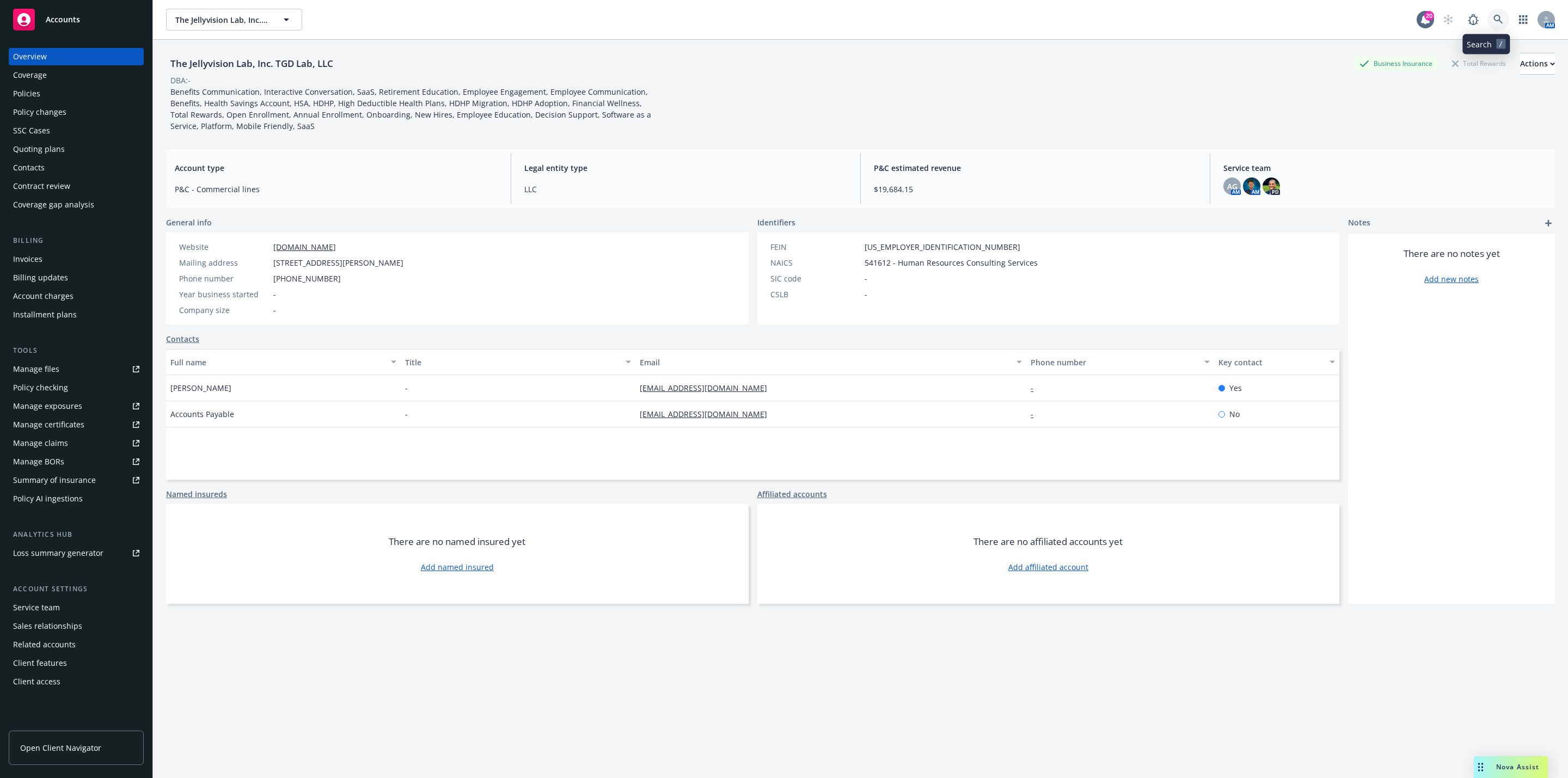
click at [1487, 17] on link at bounding box center [1497, 19] width 21 height 21
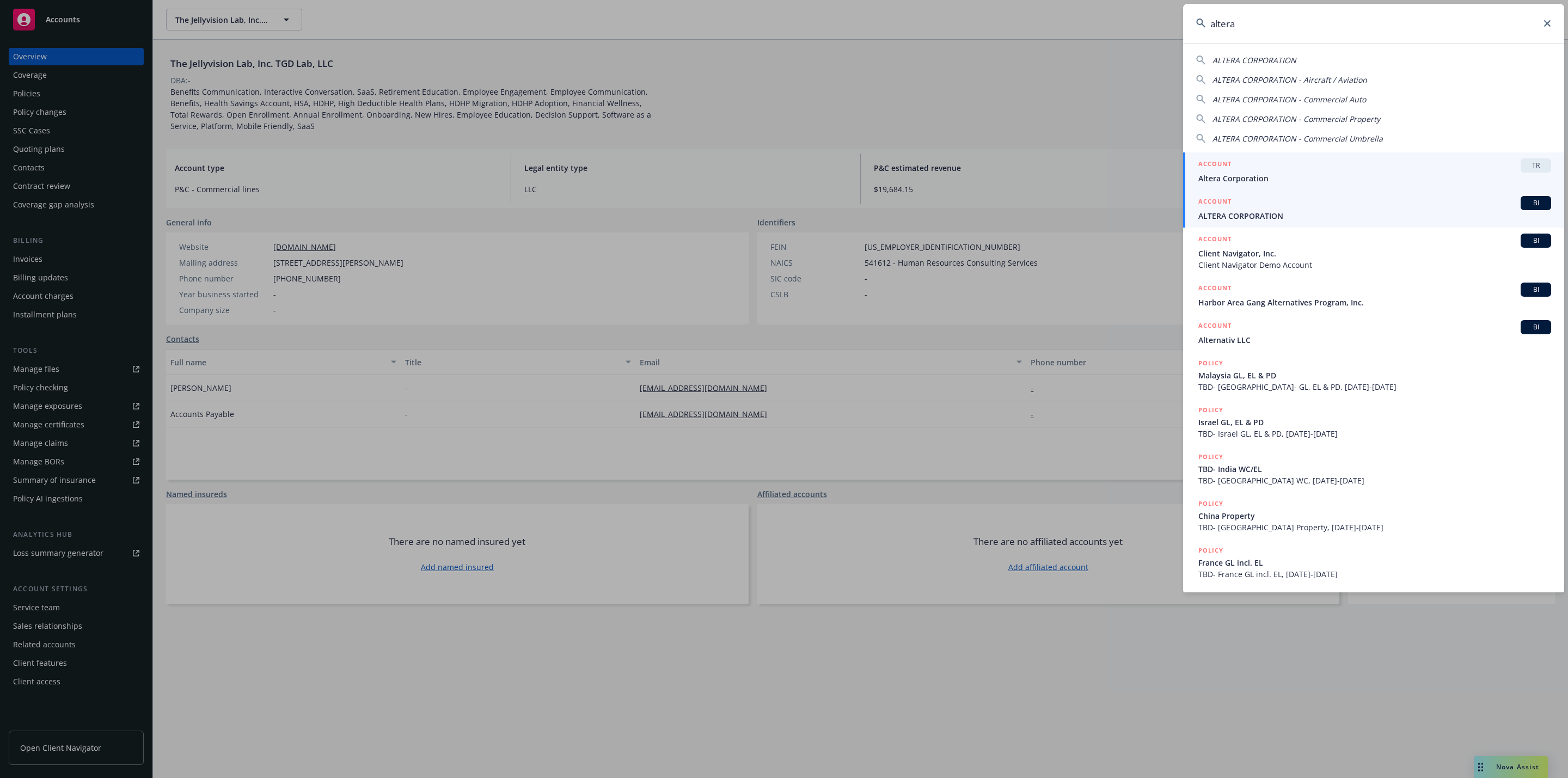
type input "altera"
click at [1338, 206] on div "ACCOUNT BI" at bounding box center [1374, 203] width 353 height 14
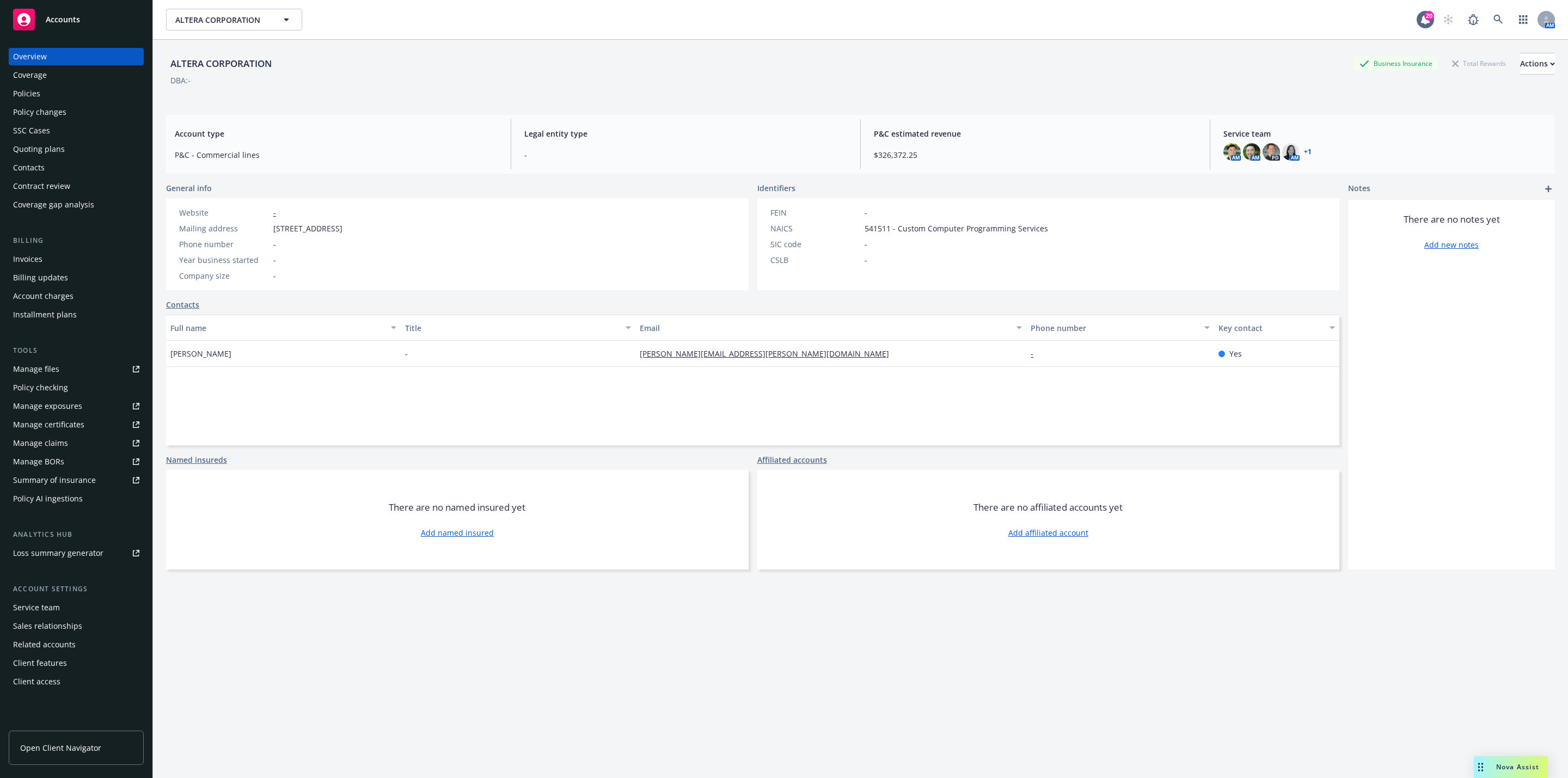
click at [55, 388] on div "Policy checking" at bounding box center [41, 387] width 55 height 17
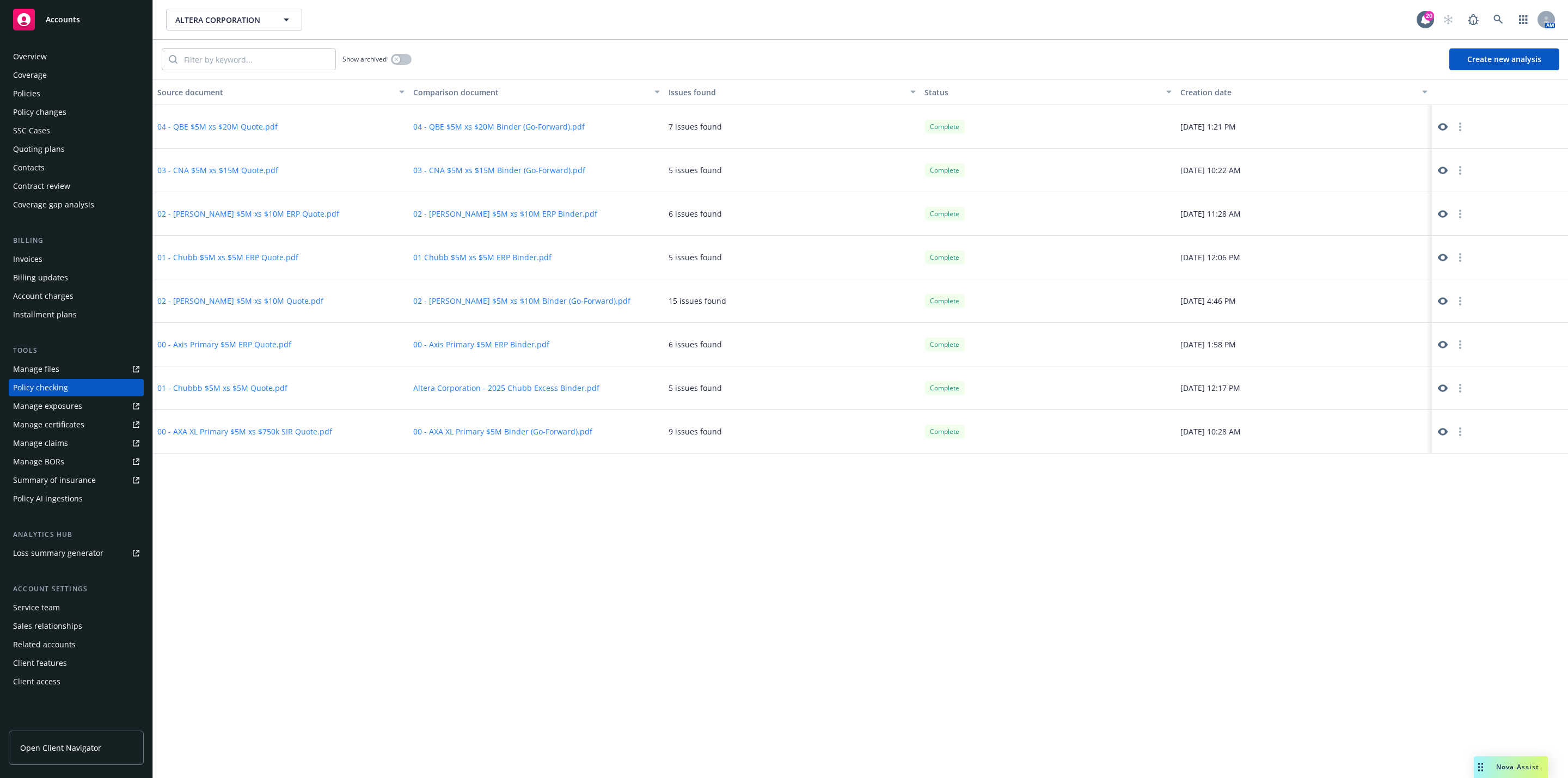
click at [255, 127] on button "04 - QBE $5M xs $20M Quote.pdf" at bounding box center [218, 127] width 120 height 12
click at [1439, 124] on icon at bounding box center [1442, 127] width 10 height 8
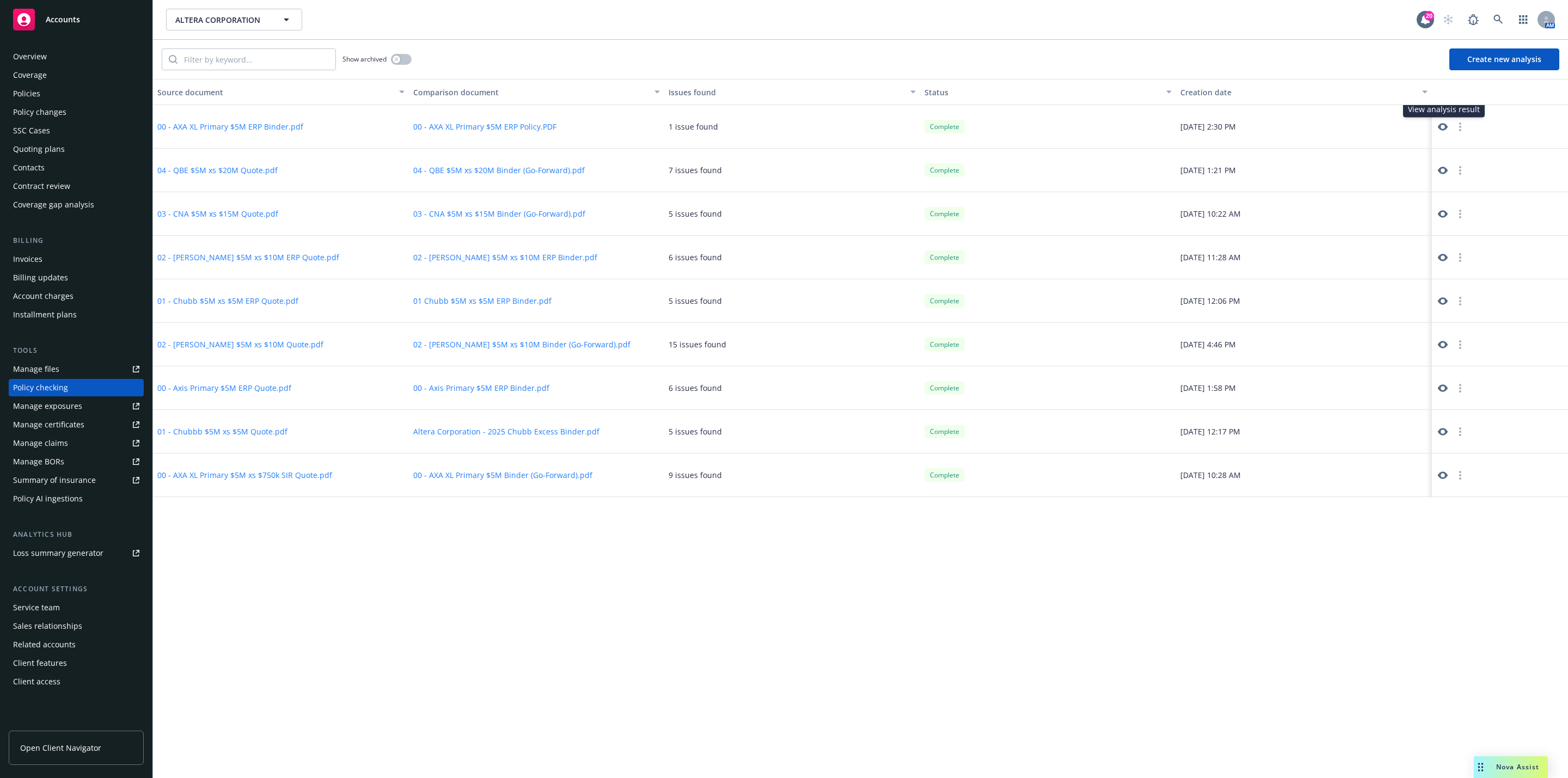
click at [1441, 129] on icon at bounding box center [1442, 127] width 10 height 8
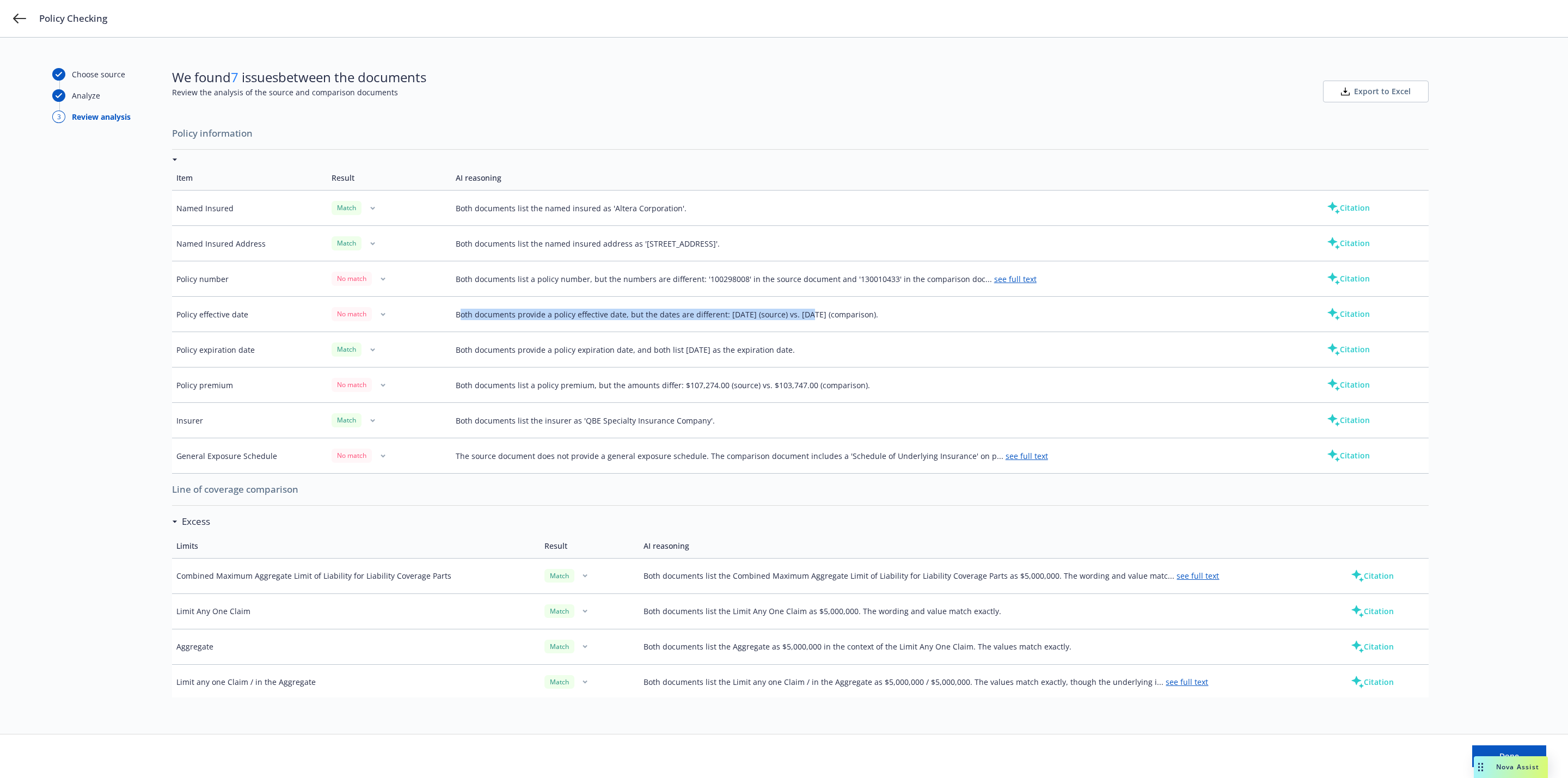
drag, startPoint x: 461, startPoint y: 317, endPoint x: 808, endPoint y: 301, distance: 347.4
click at [808, 301] on td "Both documents provide a policy effective date, but the dates are different: Au…" at bounding box center [878, 314] width 854 height 35
click at [812, 306] on td "Both documents provide a policy effective date, but the dates are different: Au…" at bounding box center [878, 314] width 854 height 35
click at [20, 17] on icon at bounding box center [19, 18] width 13 height 13
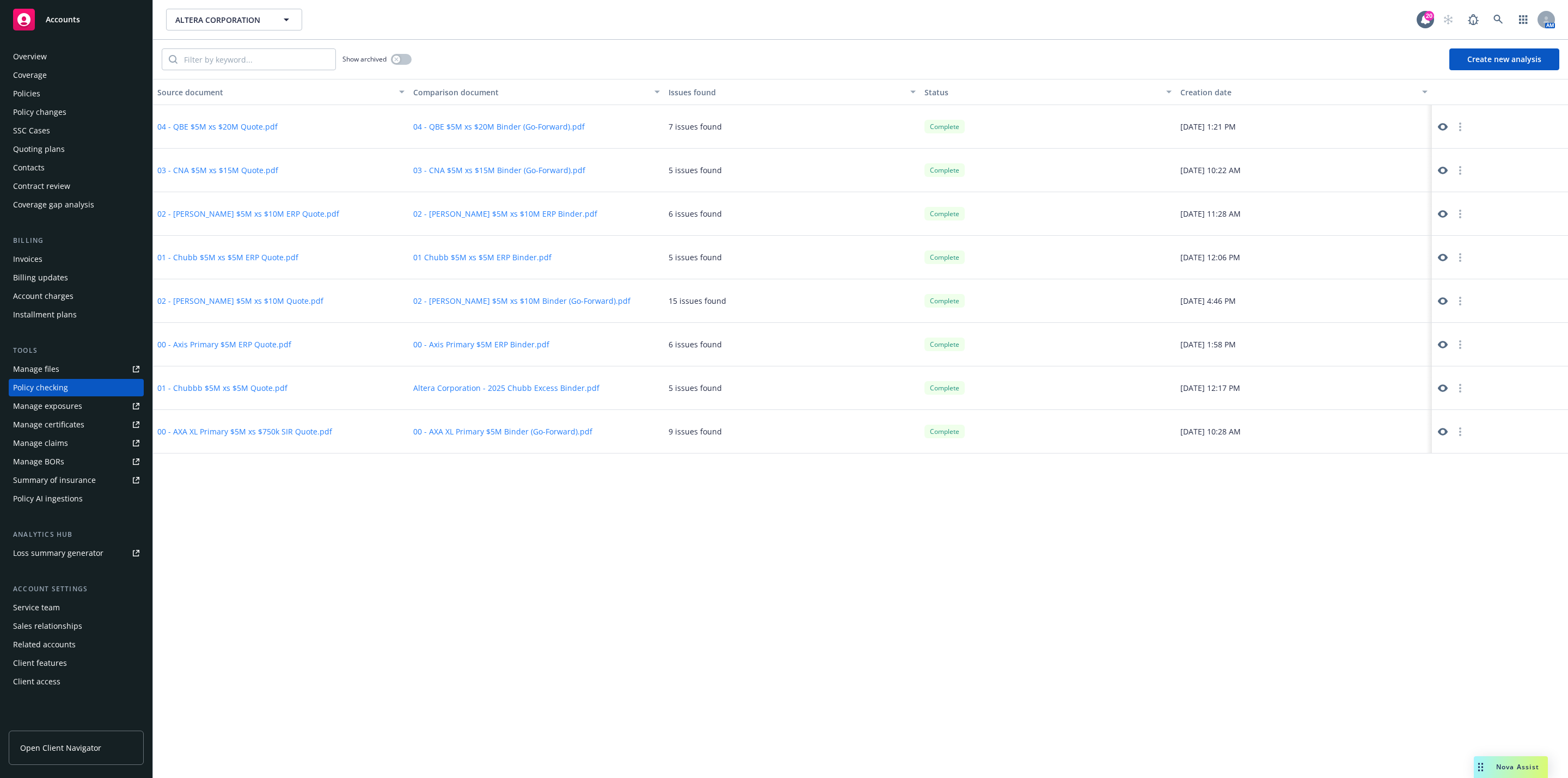
click at [1509, 62] on button "Create new analysis" at bounding box center [1504, 59] width 110 height 21
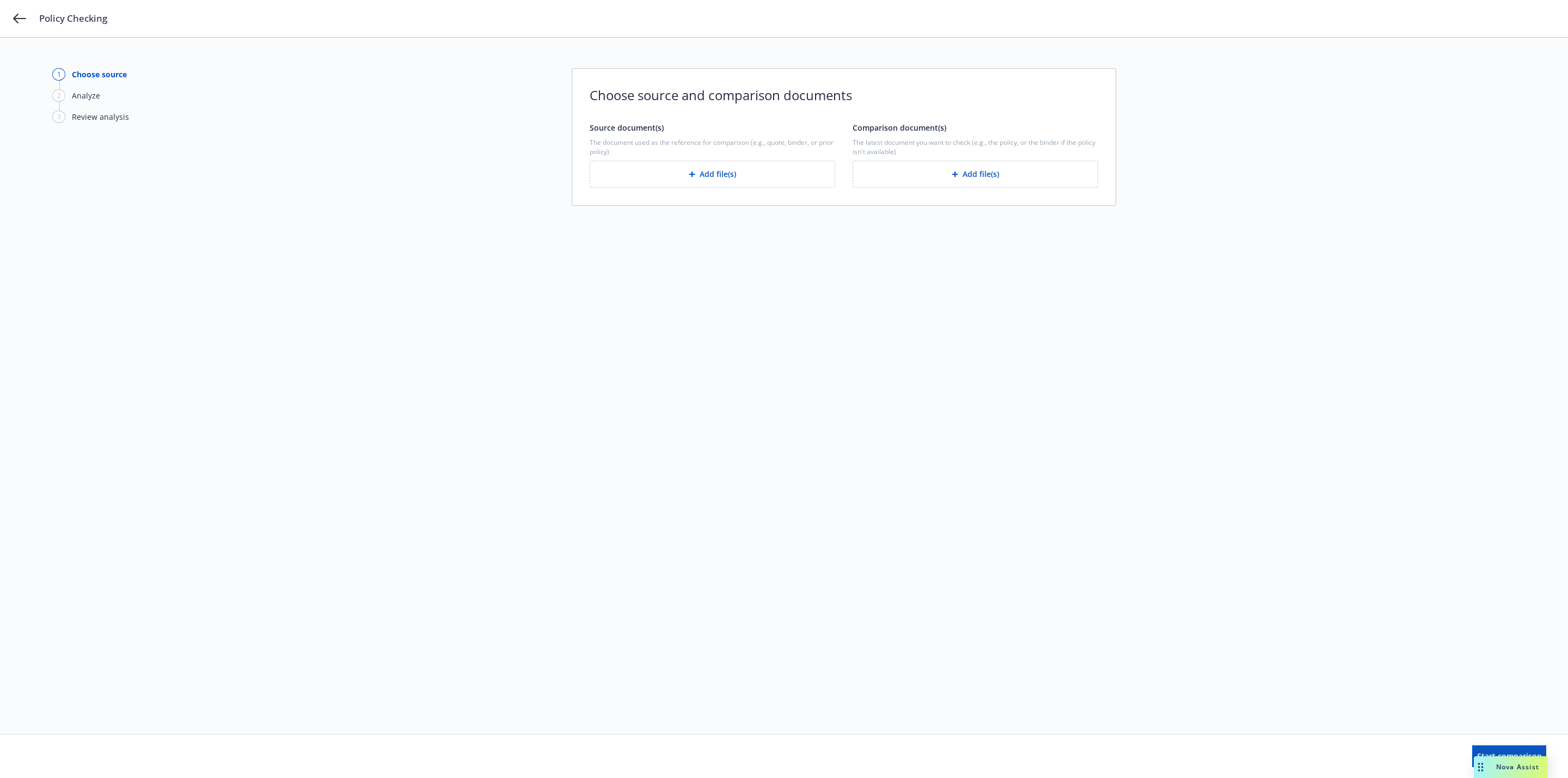
click at [982, 163] on button "Add file(s)" at bounding box center [975, 174] width 245 height 27
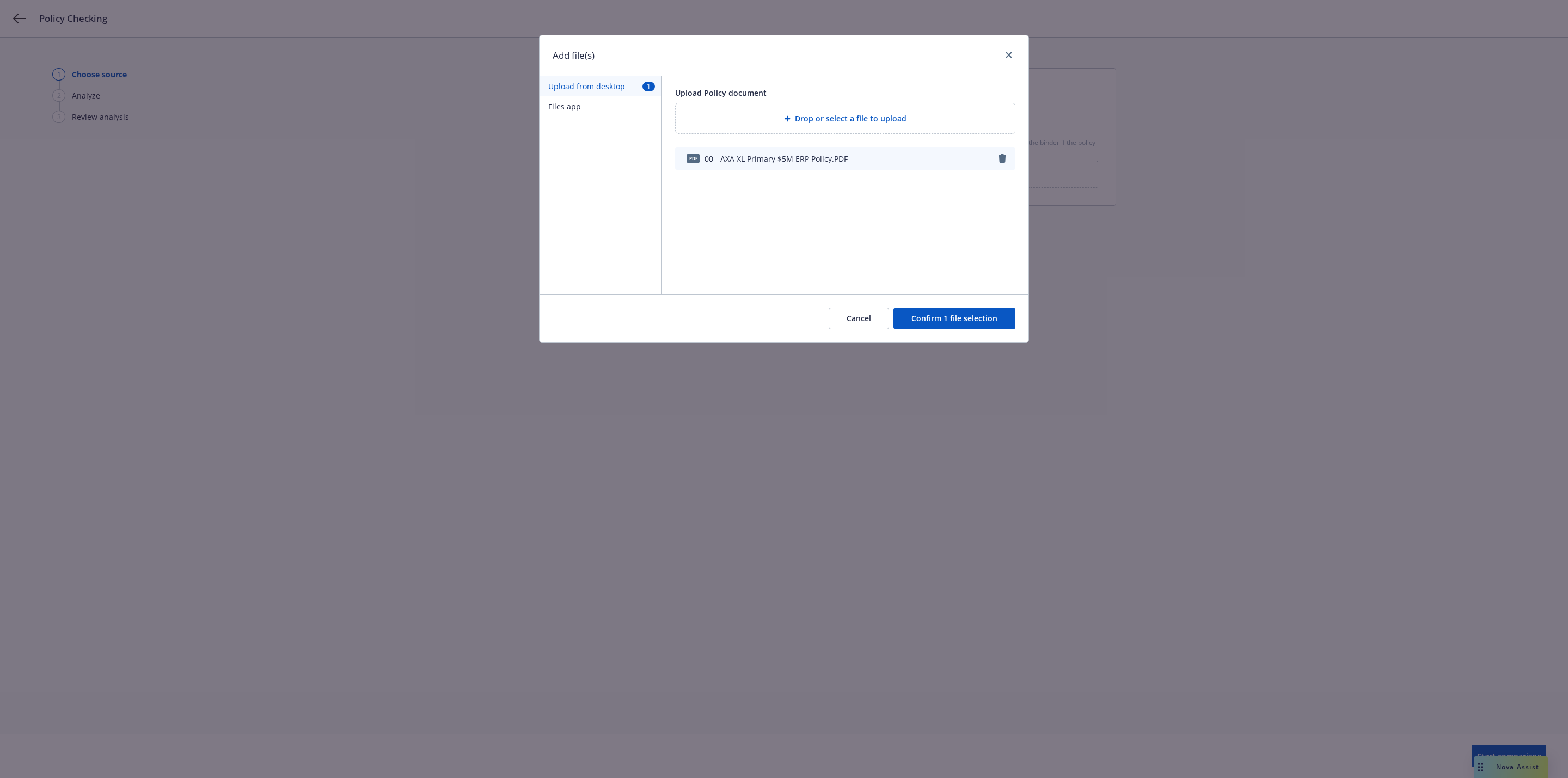
click at [953, 320] on button "Confirm 1 file selection" at bounding box center [954, 318] width 122 height 21
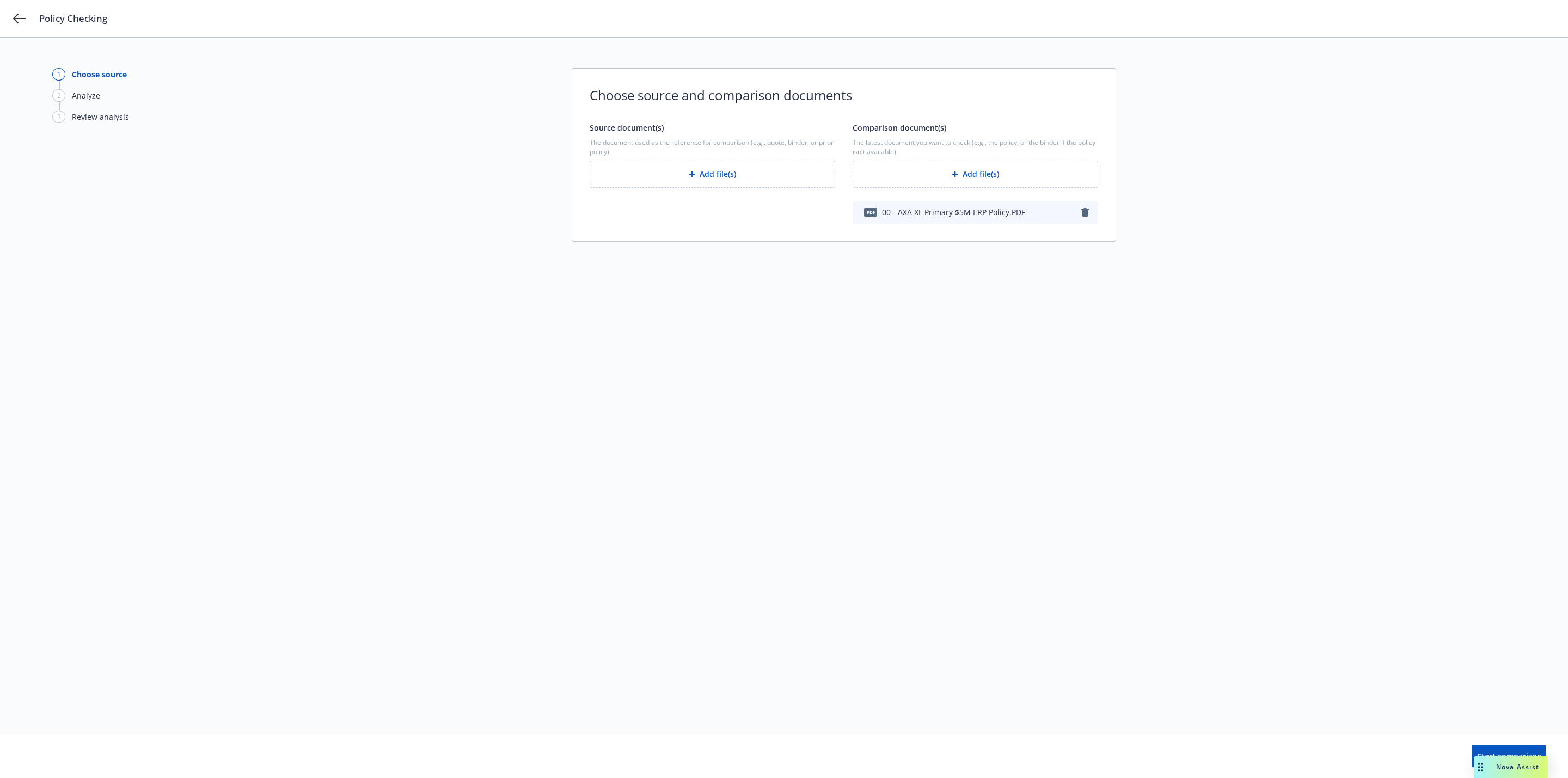
click at [678, 182] on button "Add file(s)" at bounding box center [712, 174] width 245 height 27
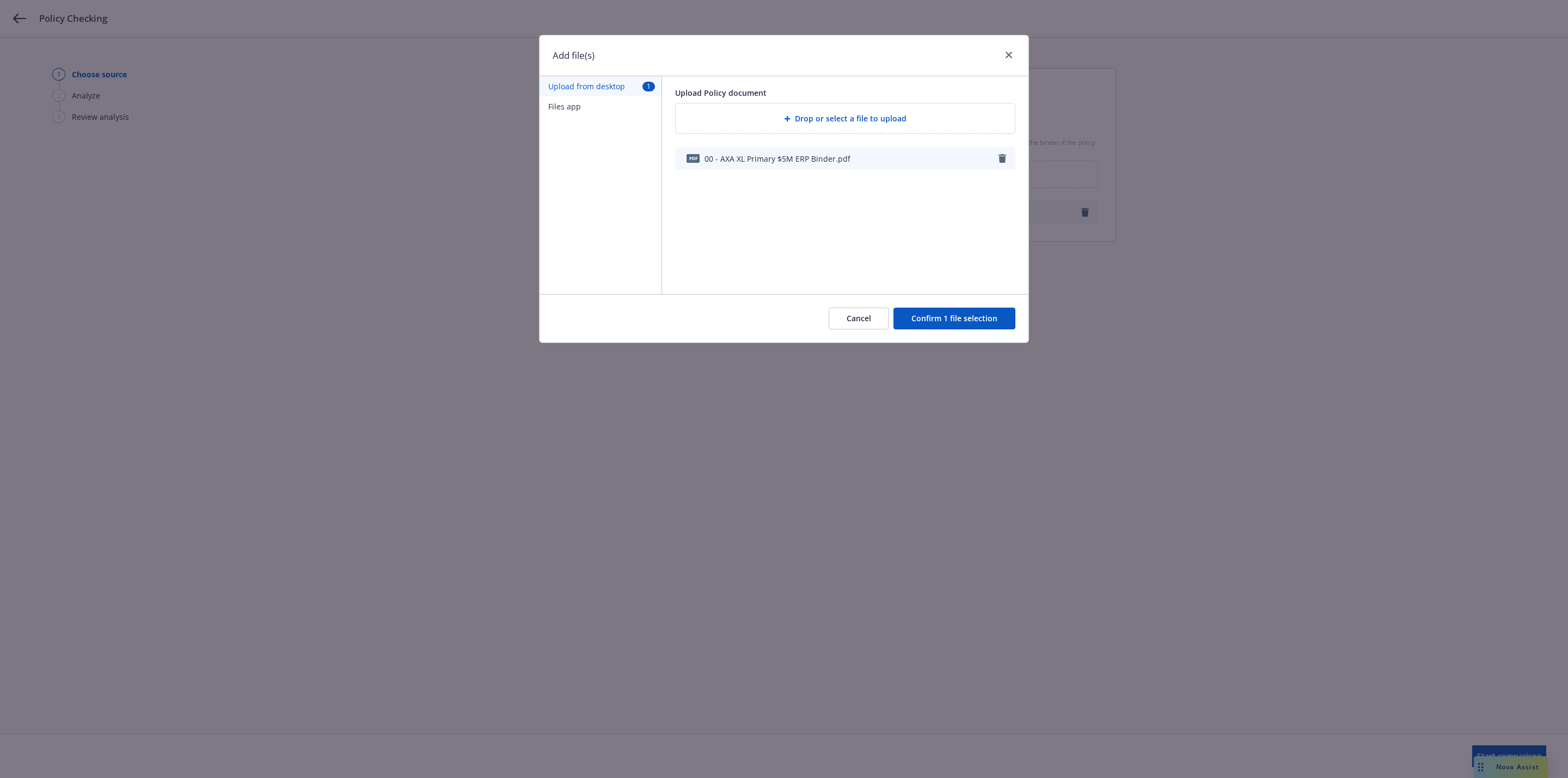
click at [942, 317] on button "Confirm 1 file selection" at bounding box center [954, 318] width 122 height 21
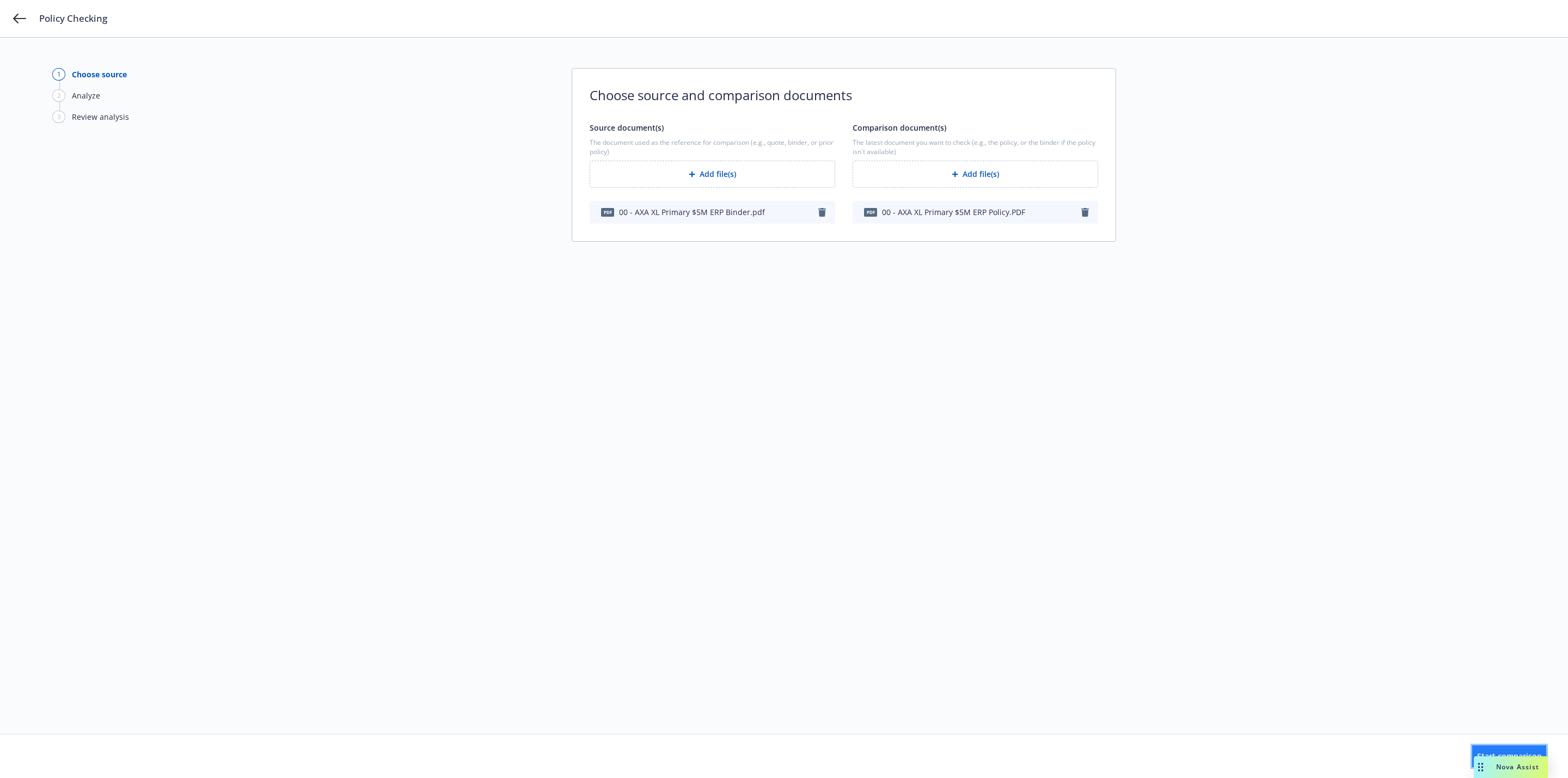
click at [1472, 757] on button "Start comparison" at bounding box center [1509, 756] width 74 height 21
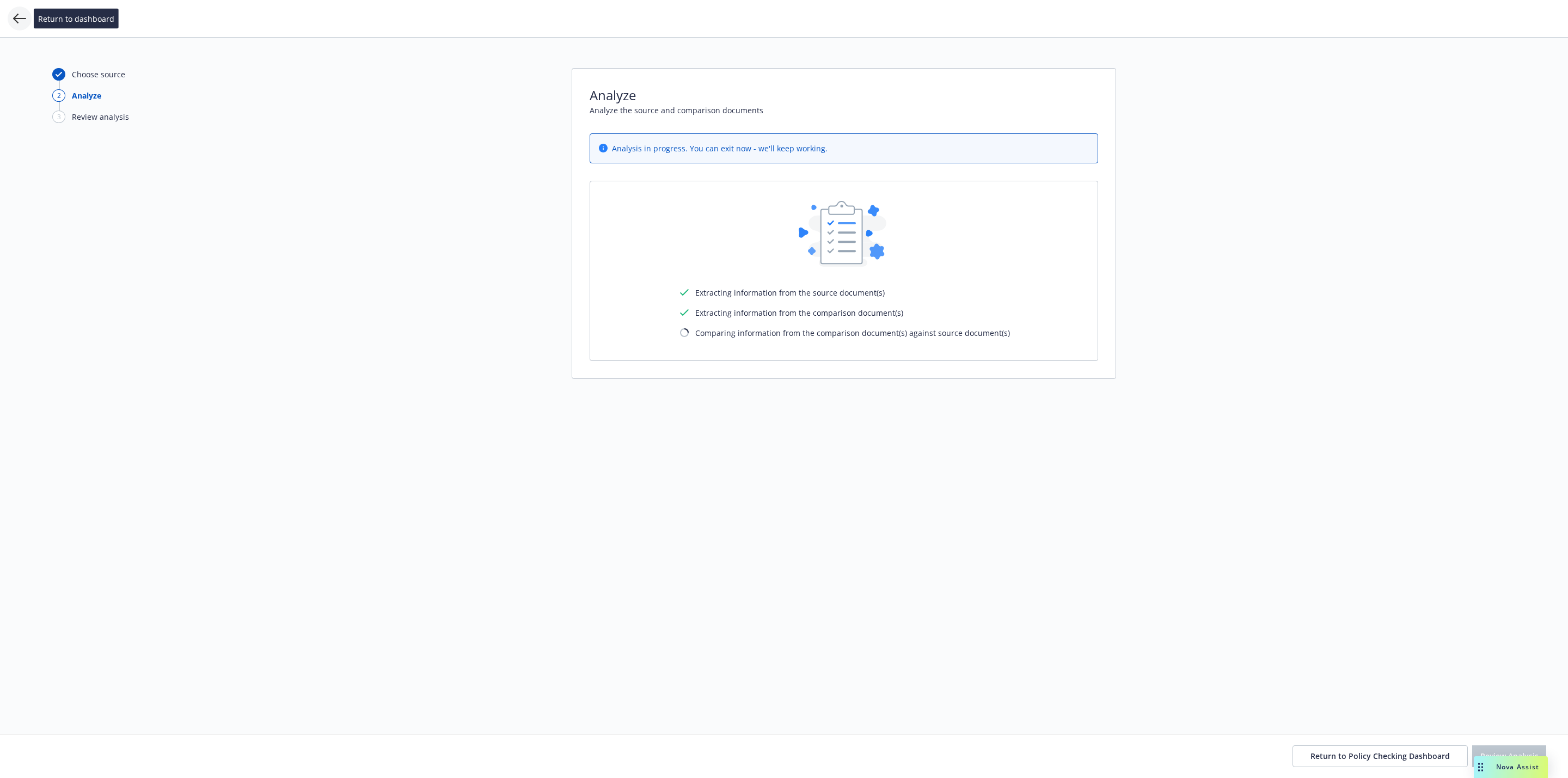
click at [25, 21] on icon at bounding box center [19, 18] width 13 height 13
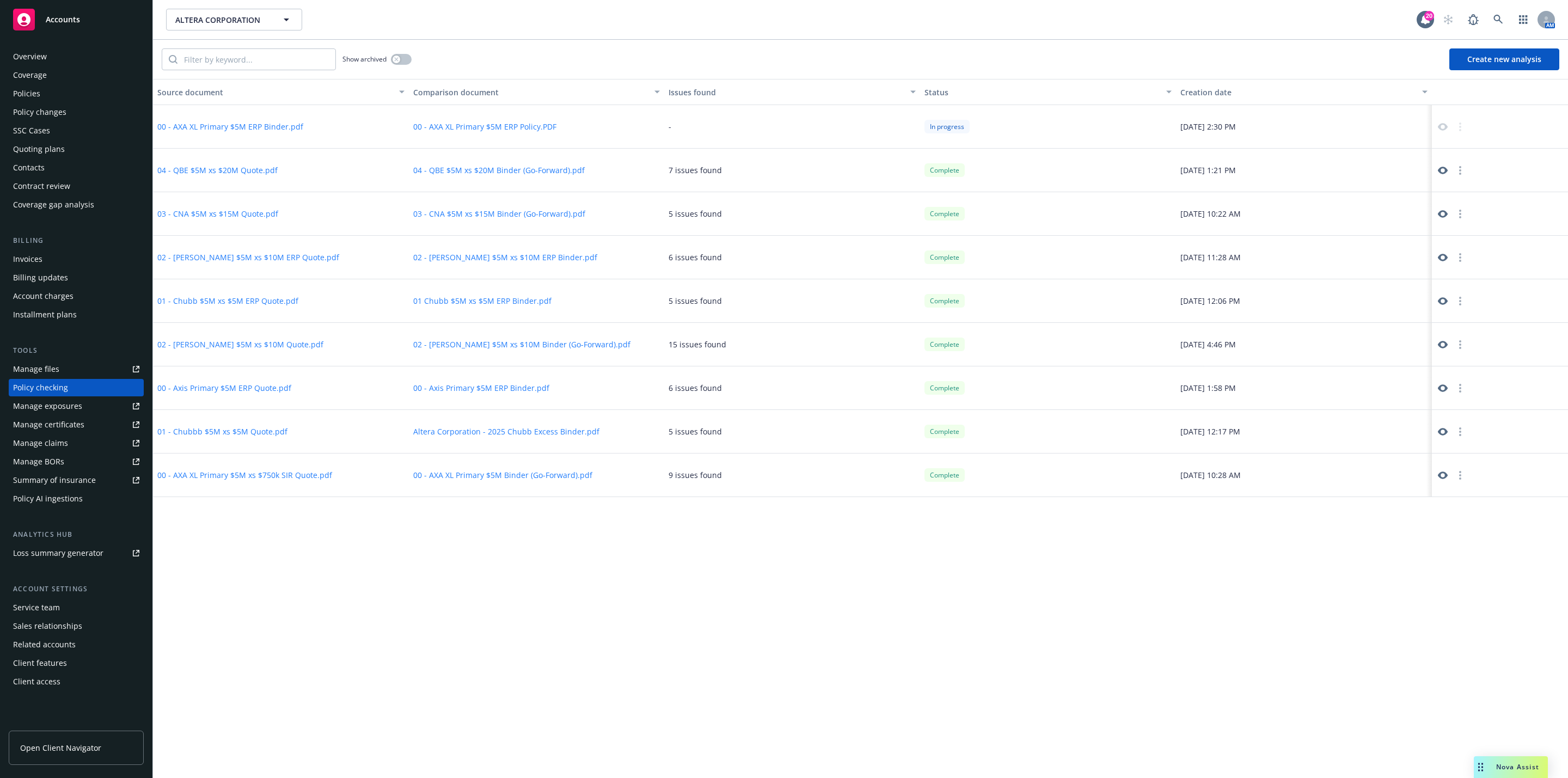
click at [797, 559] on div "Source document Comparison document Issues found Status Creation date 00 - AXA …" at bounding box center [860, 428] width 1415 height 699
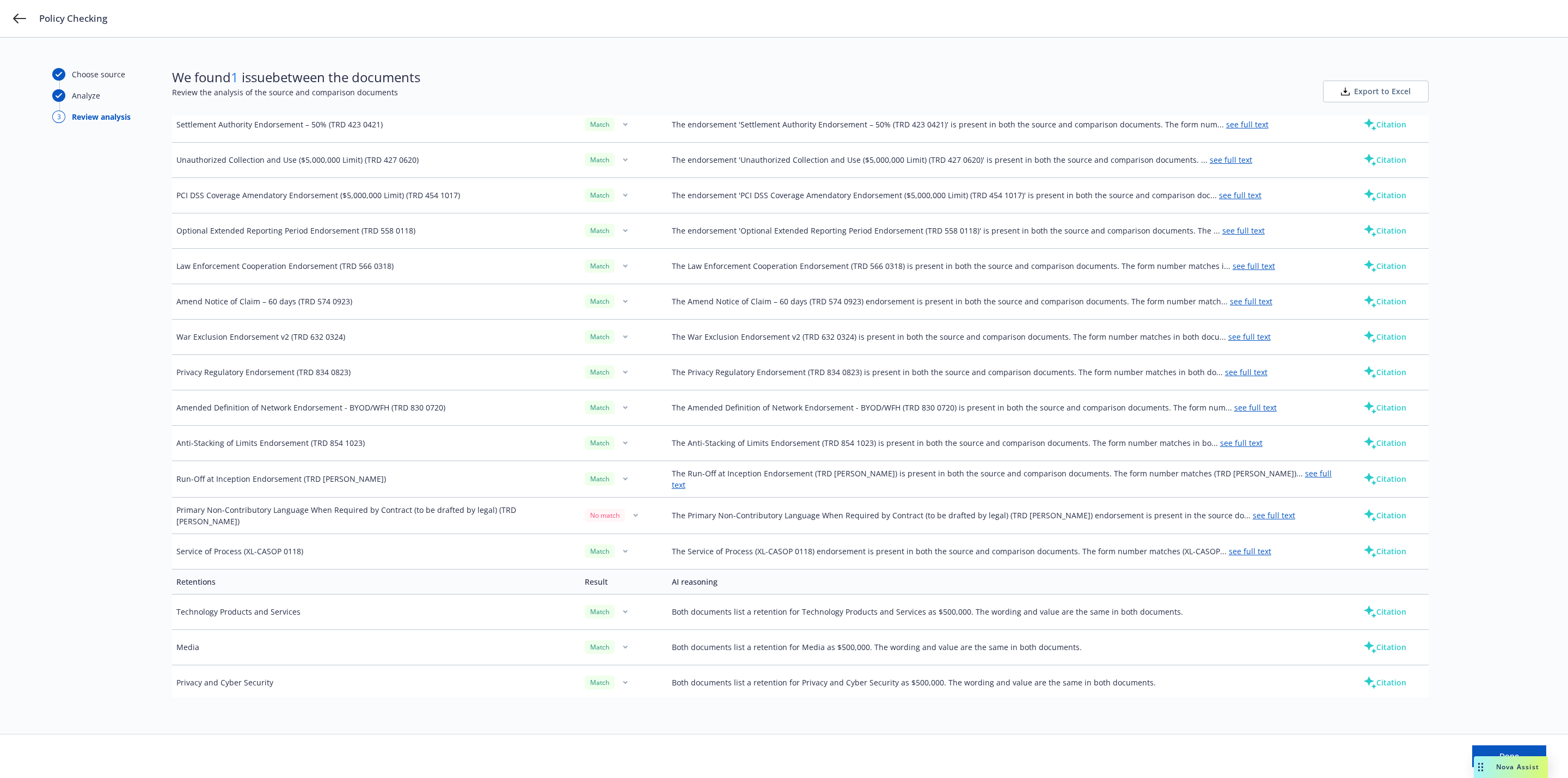
scroll to position [1223, 0]
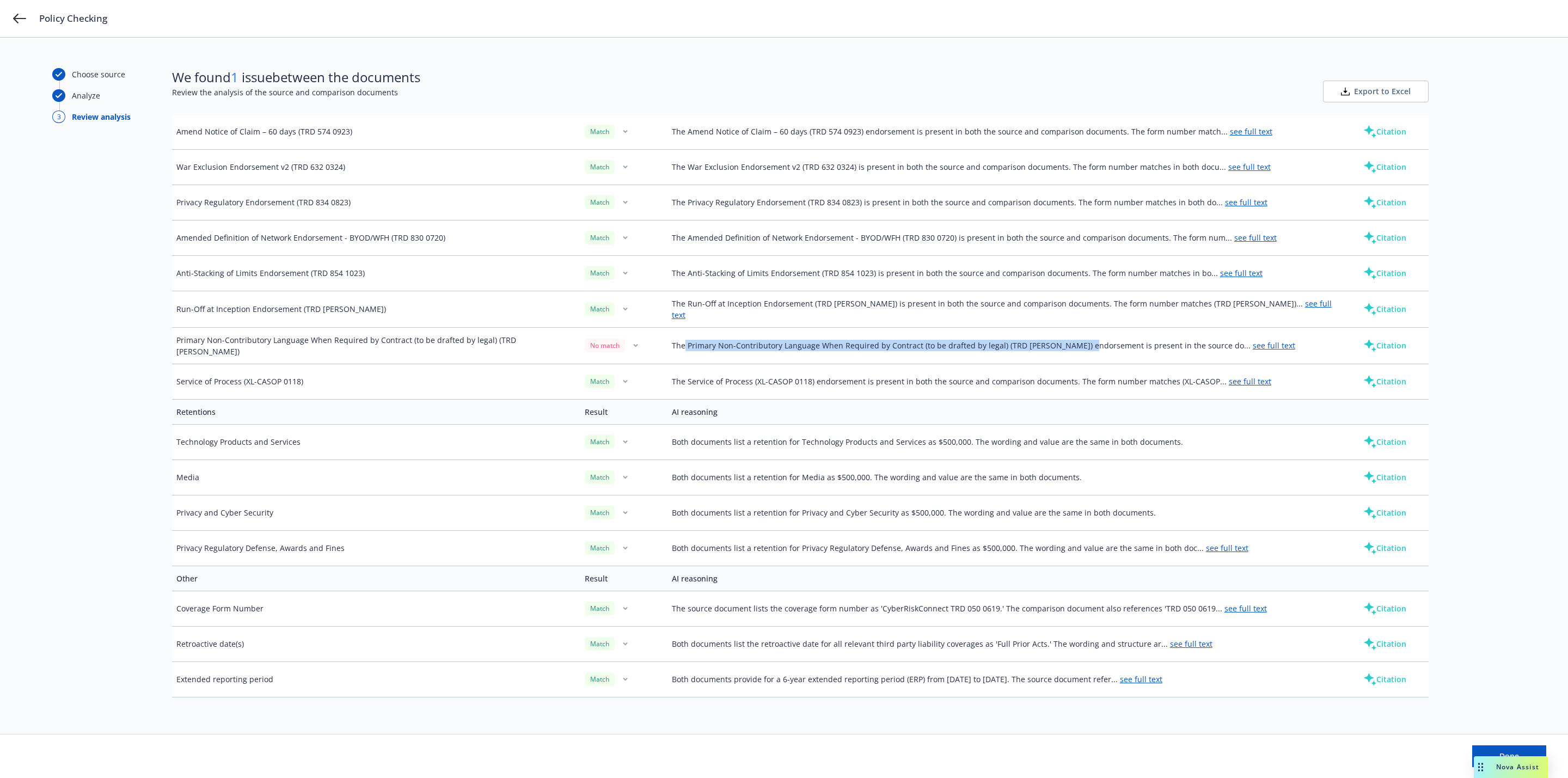
drag, startPoint x: 686, startPoint y: 353, endPoint x: 1118, endPoint y: 350, distance: 432.0
click at [1110, 350] on td "The Primary Non-Contributory Language When Required by Contract (to be drafted …" at bounding box center [1004, 345] width 674 height 37
click at [1253, 347] on link "see full text" at bounding box center [1273, 345] width 42 height 10
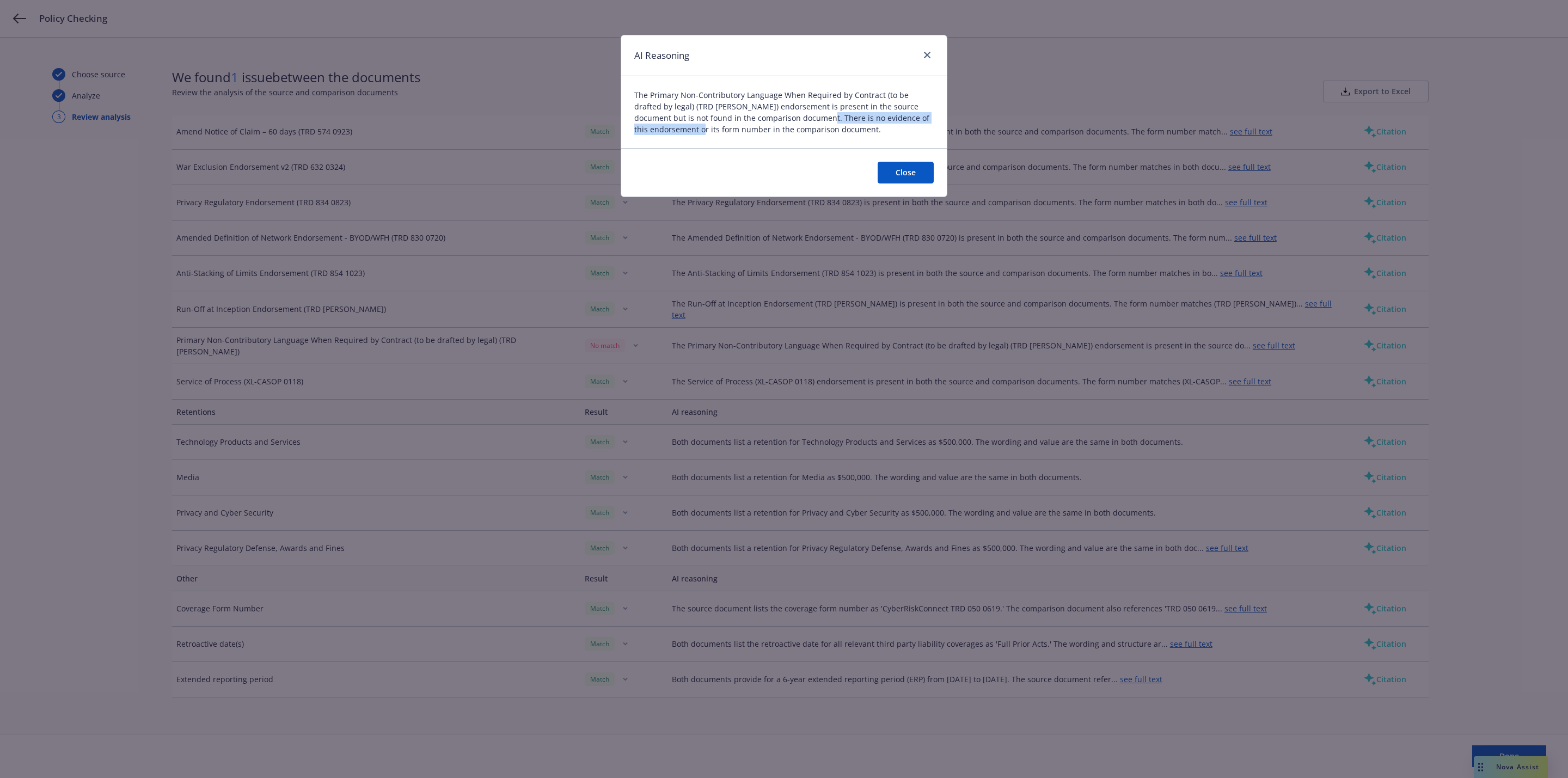
drag, startPoint x: 642, startPoint y: 124, endPoint x: 791, endPoint y: 118, distance: 149.1
click at [789, 118] on span "The Primary Non-Contributory Language When Required by Contract (to be drafted …" at bounding box center [783, 112] width 299 height 46
click at [792, 118] on span "The Primary Non-Contributory Language When Required by Contract (to be drafted …" at bounding box center [783, 112] width 299 height 46
click at [924, 50] on link "close" at bounding box center [927, 55] width 13 height 13
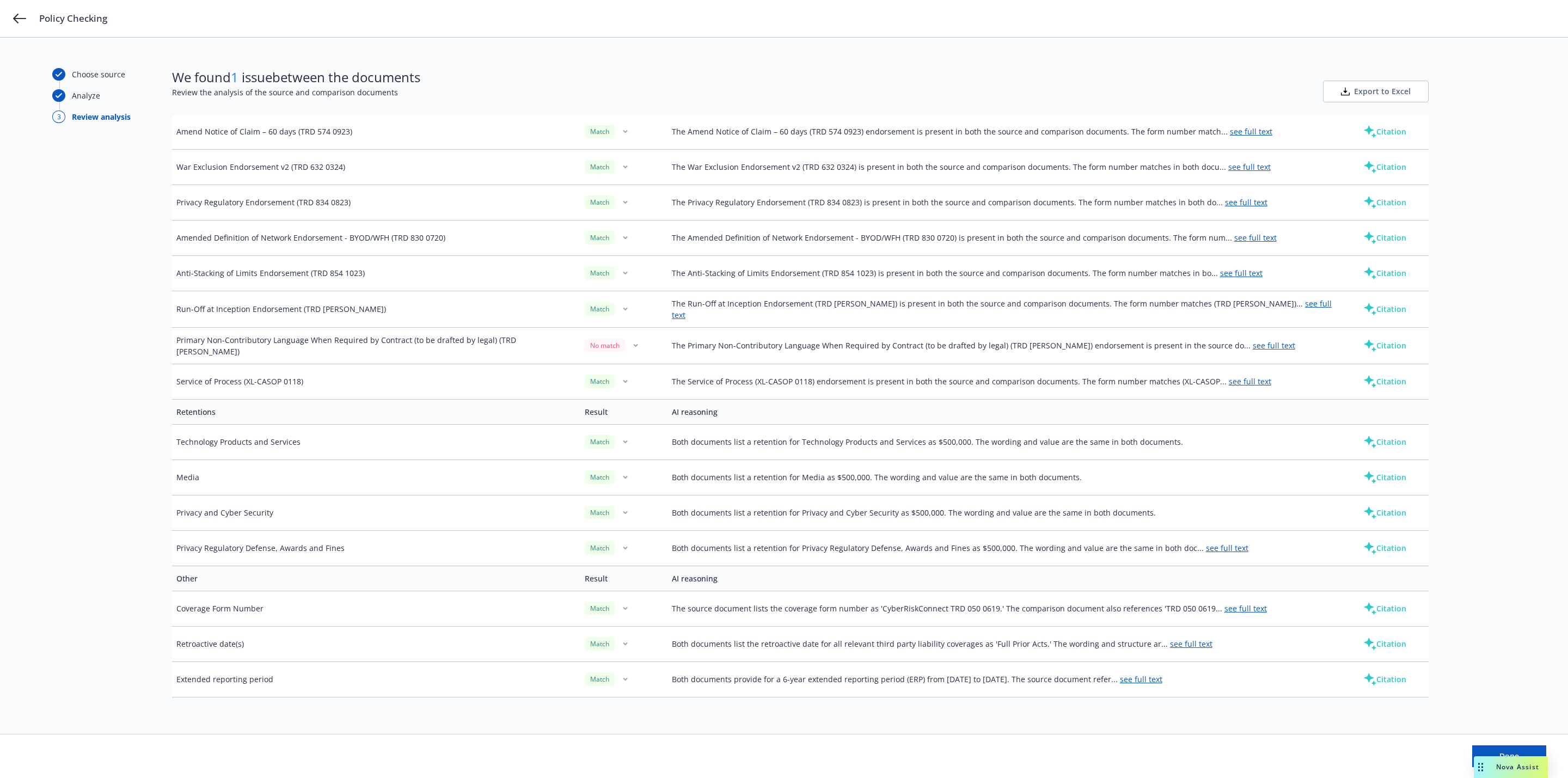
drag, startPoint x: 134, startPoint y: 295, endPoint x: 132, endPoint y: 288, distance: 7.3
click at [134, 295] on div "Choose source Analyze 3 Review analysis" at bounding box center [112, 385] width 120 height 636
click at [19, 12] on icon at bounding box center [19, 18] width 13 height 13
